Goal: Task Accomplishment & Management: Complete application form

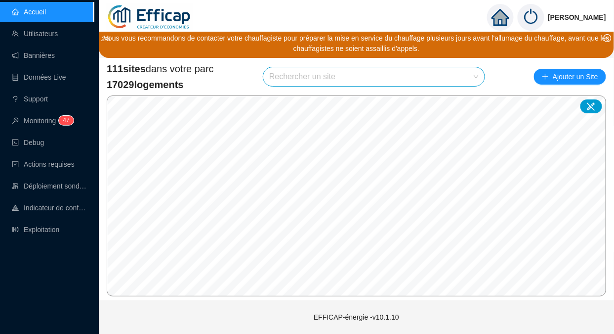
click at [47, 37] on link "Utilisateurs" at bounding box center [35, 34] width 46 height 8
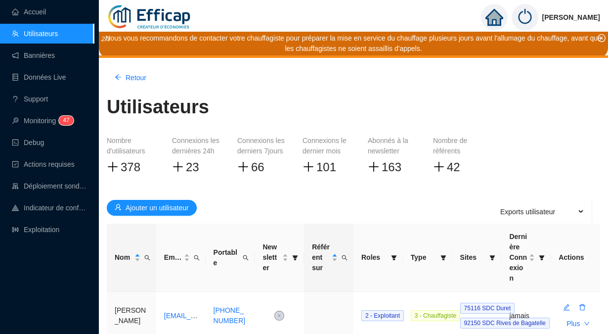
click at [147, 250] on span "Nom" at bounding box center [147, 257] width 10 height 14
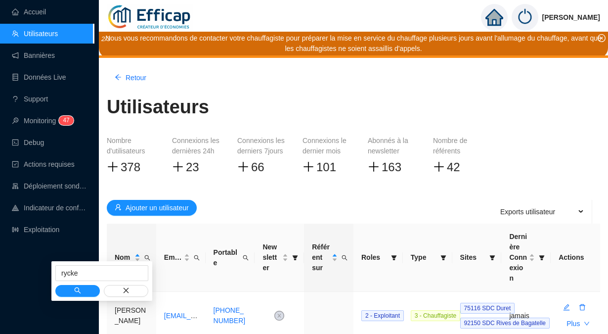
type input "rycke"
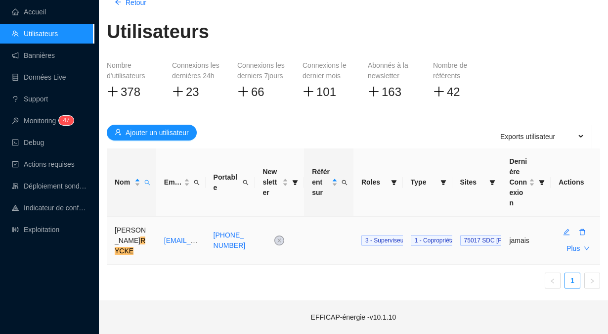
scroll to position [54, 0]
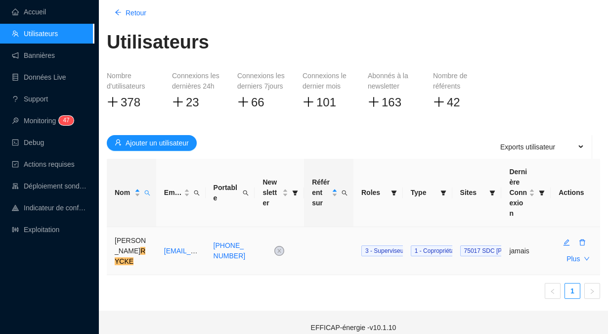
click at [567, 239] on button "button" at bounding box center [566, 243] width 16 height 16
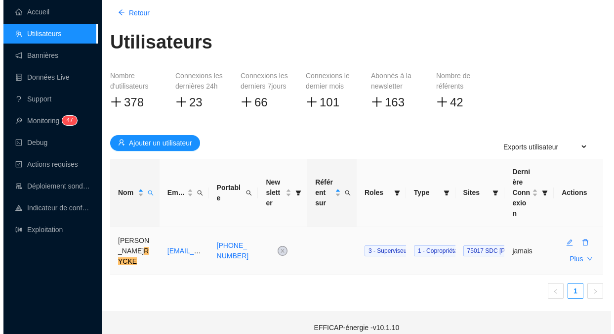
scroll to position [0, 0]
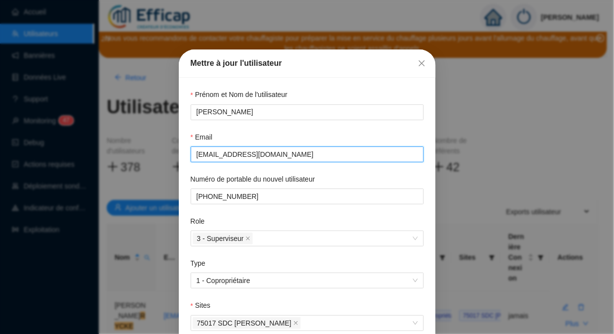
click at [283, 155] on input "[EMAIL_ADDRESS][DOMAIN_NAME]" at bounding box center [306, 154] width 219 height 10
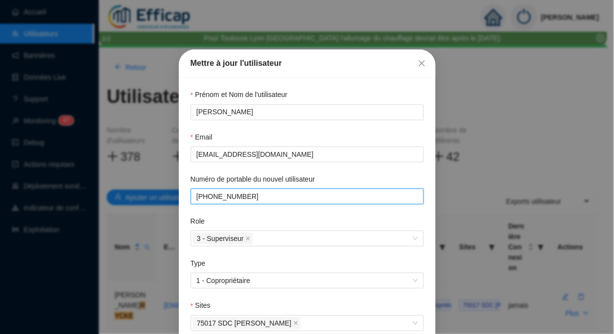
click at [245, 199] on input "Numéro de portable du nouvel utilisateur" at bounding box center [306, 196] width 219 height 10
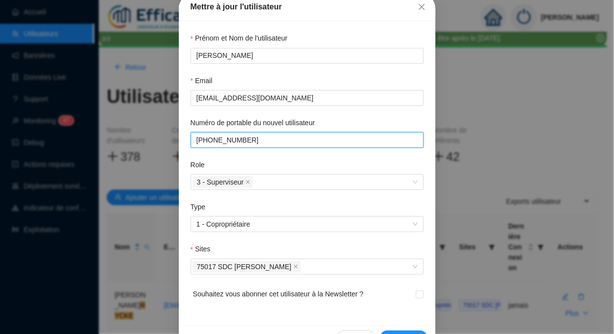
scroll to position [84, 0]
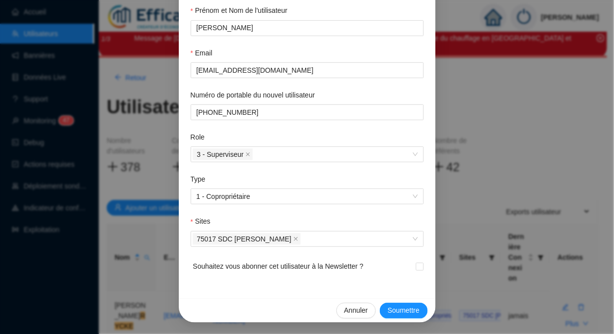
click at [352, 309] on span "Annuler" at bounding box center [356, 310] width 24 height 10
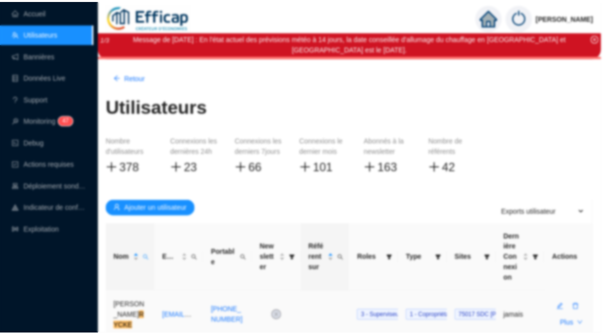
scroll to position [35, 0]
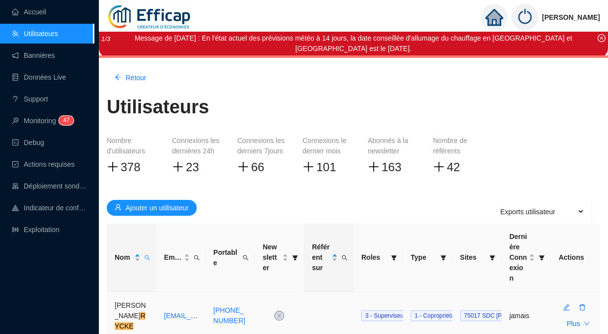
click at [579, 299] on button "button" at bounding box center [582, 307] width 16 height 16
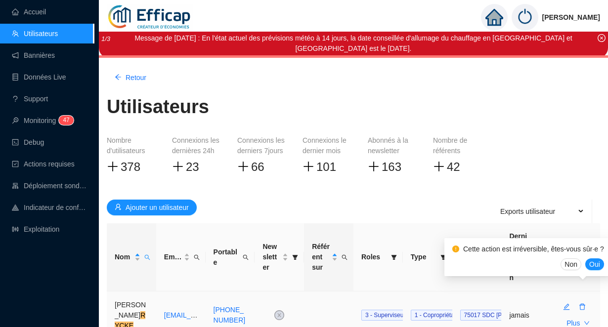
click at [585, 266] on button "Oui" at bounding box center [594, 264] width 19 height 12
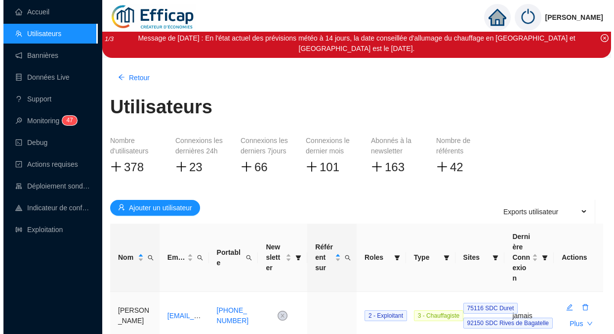
scroll to position [65, 0]
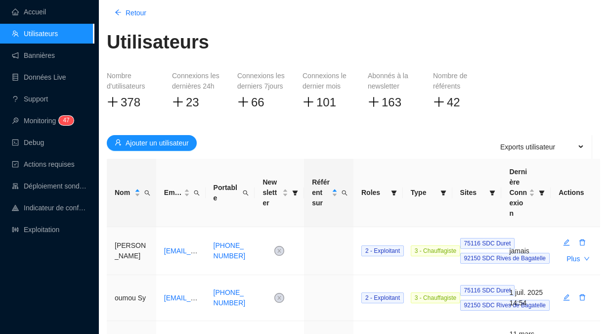
click at [154, 144] on span "Ajouter un utilisateur" at bounding box center [157, 143] width 63 height 10
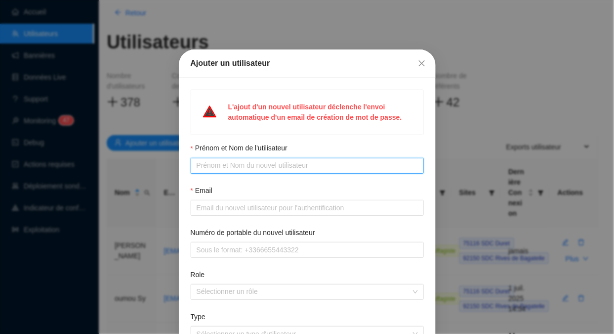
click at [239, 168] on input "Prénom et Nom de l'utilisateur" at bounding box center [306, 165] width 219 height 10
paste input "[PERSON_NAME]"
type input "[PERSON_NAME]"
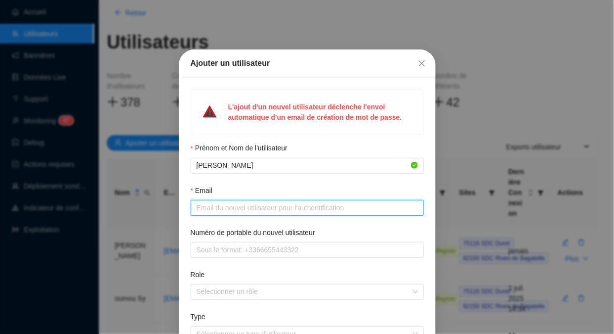
click at [215, 208] on input "Email" at bounding box center [306, 208] width 219 height 10
paste input "[EMAIL_ADDRESS][DOMAIN_NAME]"
type input "[EMAIL_ADDRESS][DOMAIN_NAME]"
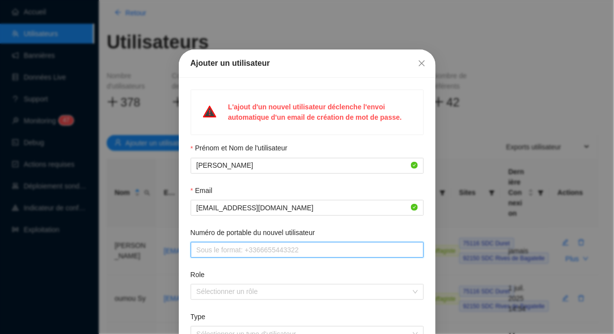
click at [215, 253] on input "Numéro de portable du nouvel utilisateur" at bounding box center [306, 250] width 219 height 10
paste input "[PHONE_NUMBER]"
type input "[PHONE_NUMBER]"
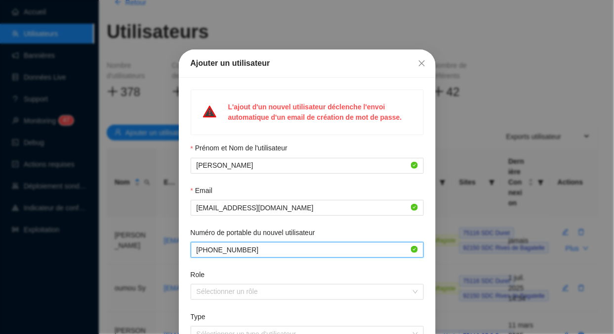
click at [215, 296] on div at bounding box center [302, 292] width 219 height 14
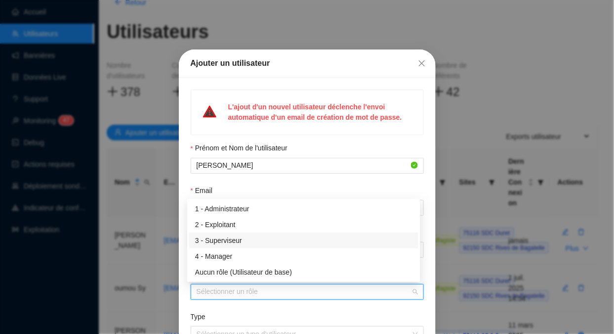
click at [230, 241] on div "3 - Superviseur" at bounding box center [303, 240] width 217 height 10
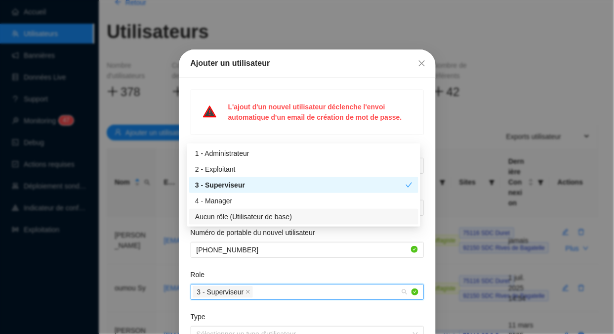
scroll to position [55, 0]
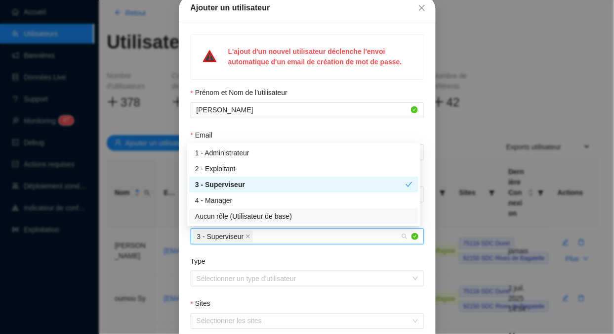
click at [257, 275] on input "Type" at bounding box center [303, 278] width 212 height 15
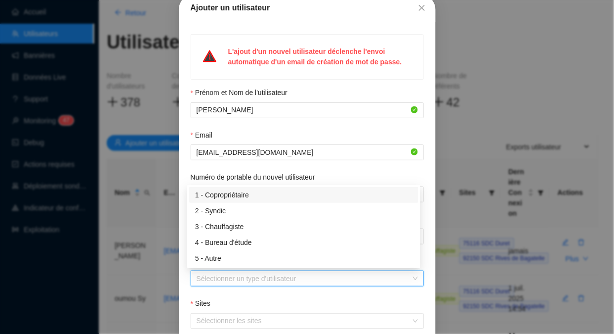
click at [223, 199] on div "1 - Copropriétaire" at bounding box center [303, 195] width 217 height 10
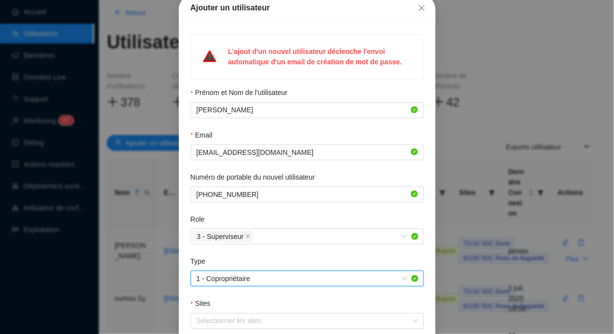
scroll to position [137, 0]
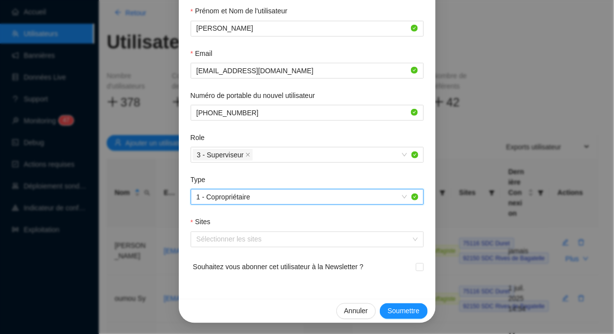
click at [255, 240] on div at bounding box center [302, 239] width 219 height 14
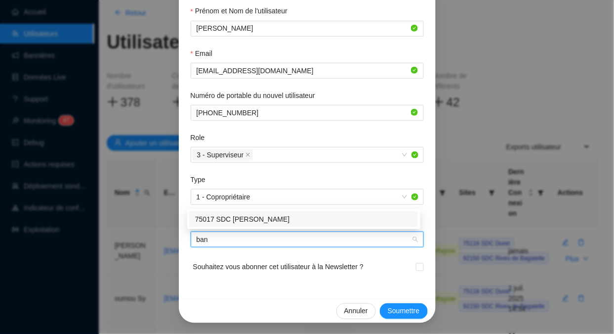
type input "banv"
click at [251, 221] on div "75017 SDC [PERSON_NAME]" at bounding box center [303, 219] width 217 height 10
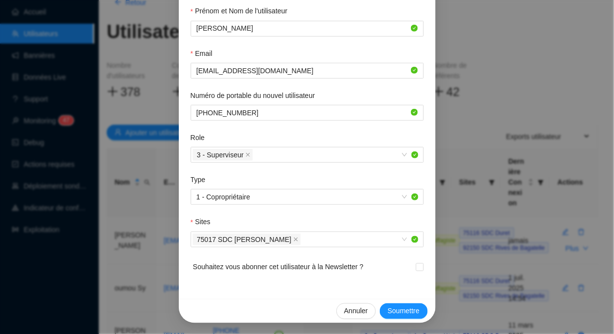
click at [413, 307] on span "Soumettre" at bounding box center [404, 310] width 32 height 10
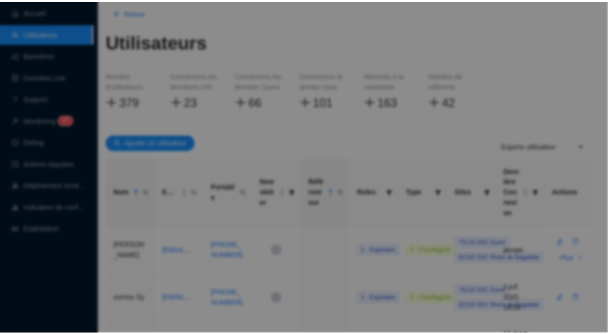
scroll to position [0, 0]
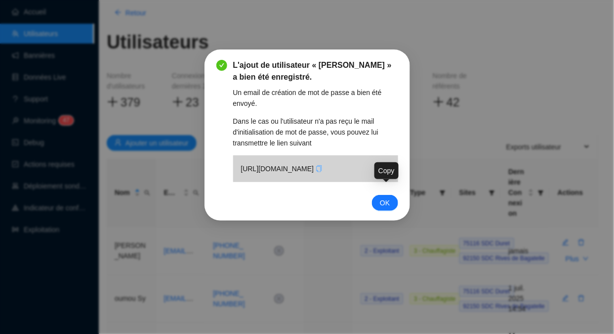
click at [323, 172] on icon "copy" at bounding box center [319, 168] width 7 height 7
click at [382, 208] on span "OK" at bounding box center [385, 202] width 10 height 11
